Goal: Task Accomplishment & Management: Use online tool/utility

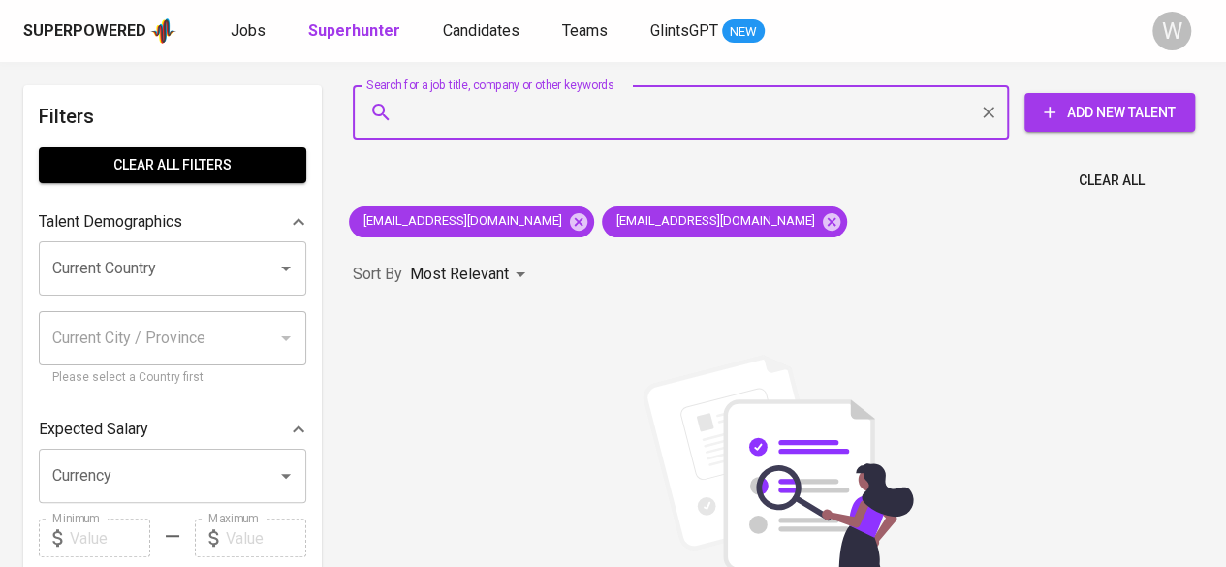
click at [610, 129] on input "Search for a job title, company or other keywords" at bounding box center [685, 112] width 571 height 37
paste input "[EMAIL_ADDRESS][DOMAIN_NAME]"
type input "[EMAIL_ADDRESS][DOMAIN_NAME]"
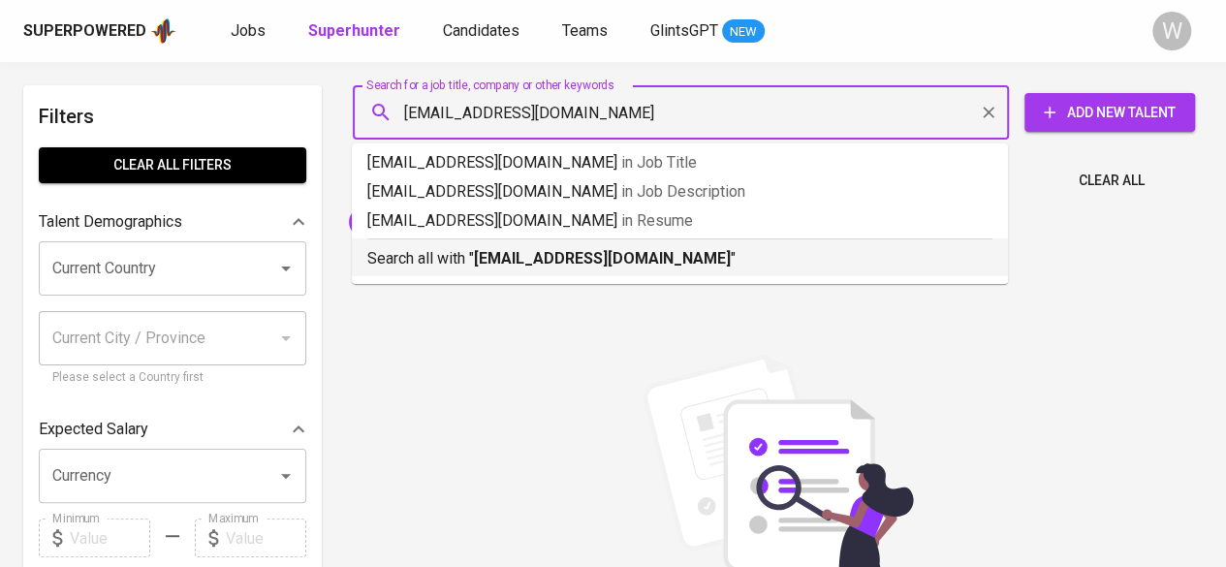
click at [599, 263] on b "[EMAIL_ADDRESS][DOMAIN_NAME]" at bounding box center [602, 258] width 257 height 18
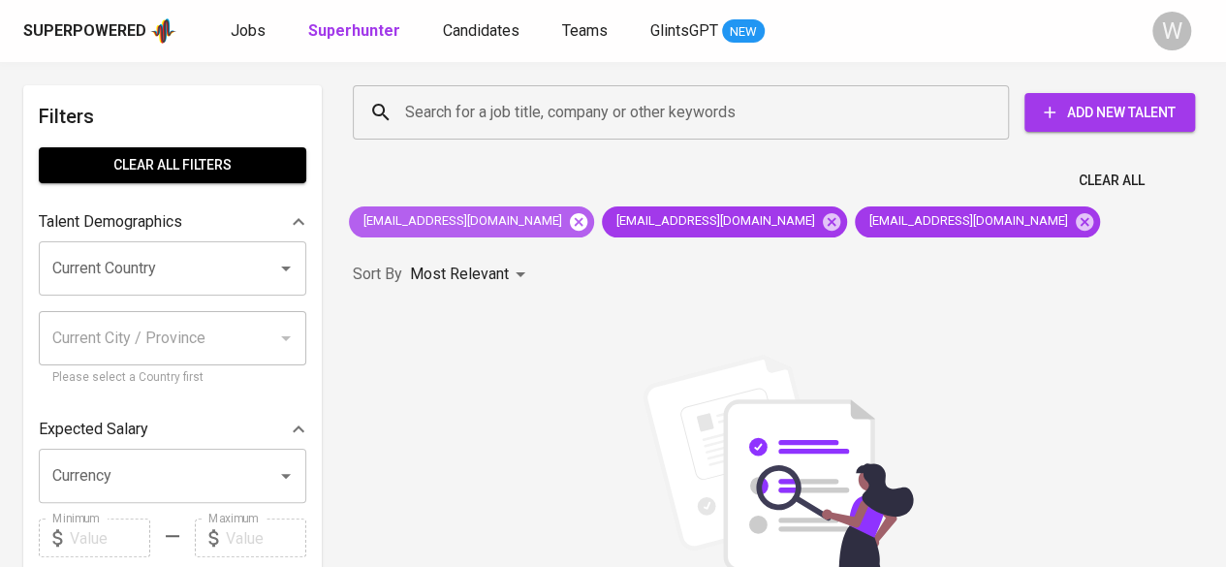
click at [570, 223] on icon at bounding box center [578, 220] width 17 height 17
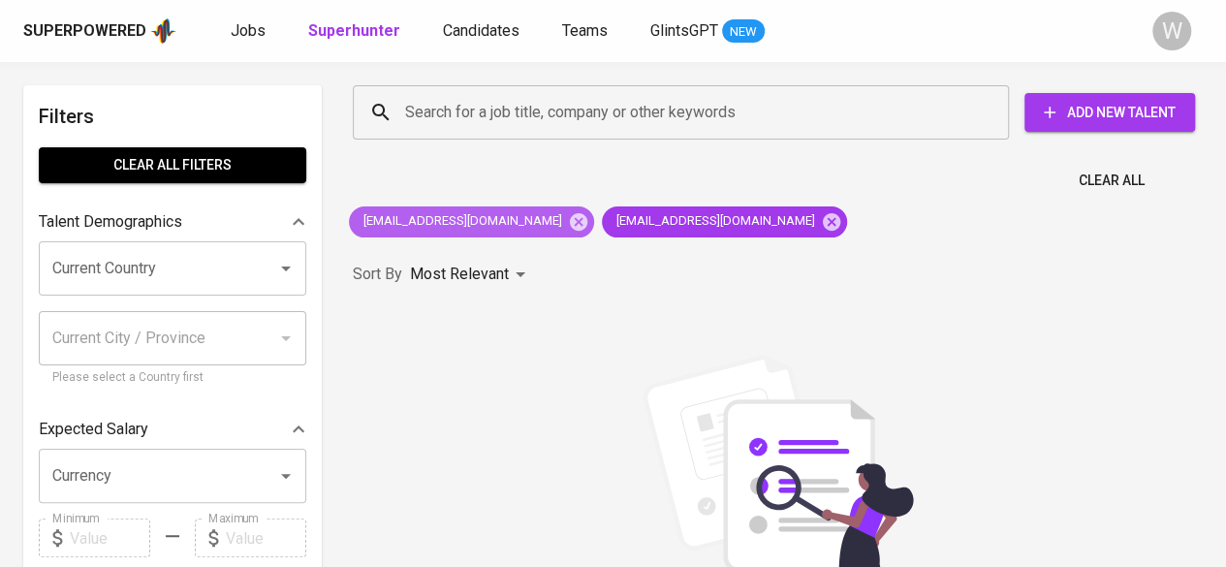
click at [570, 223] on icon at bounding box center [578, 220] width 17 height 17
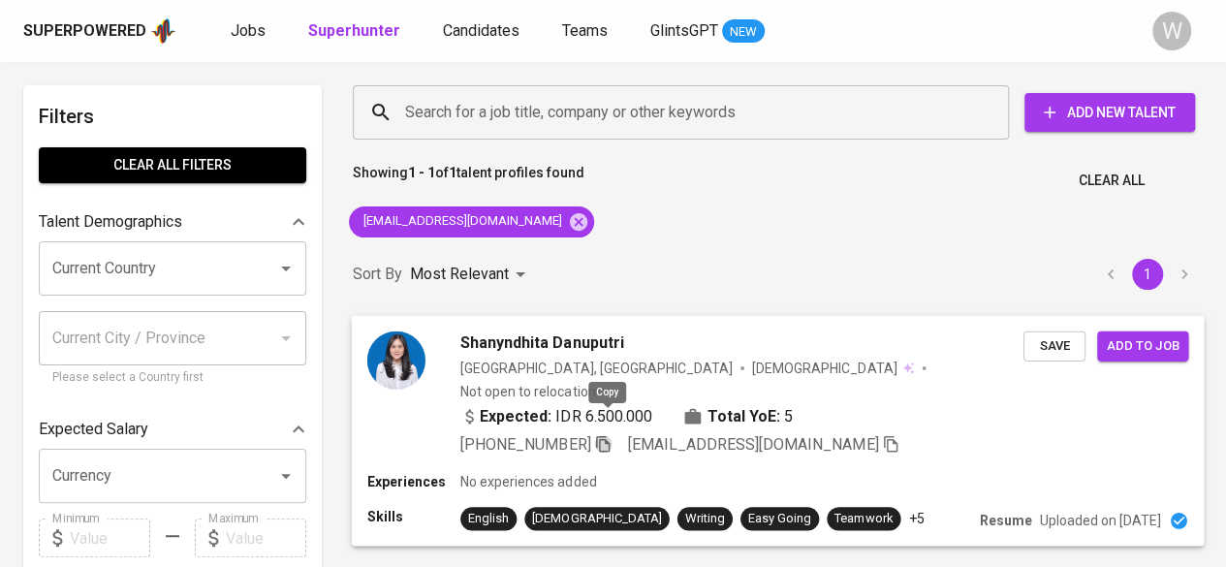
click at [605, 435] on icon "button" at bounding box center [603, 443] width 14 height 16
